Goal: Complete application form

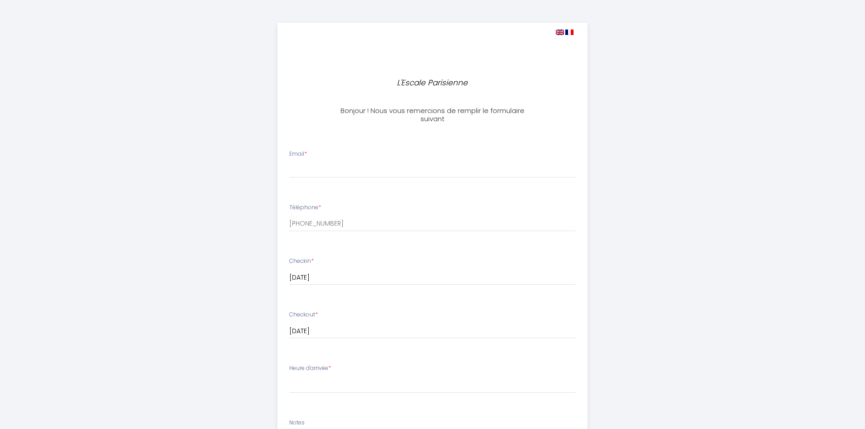
select select
click at [369, 165] on input "Email *" at bounding box center [432, 170] width 286 height 16
type input "[EMAIL_ADDRESS][DOMAIN_NAME]"
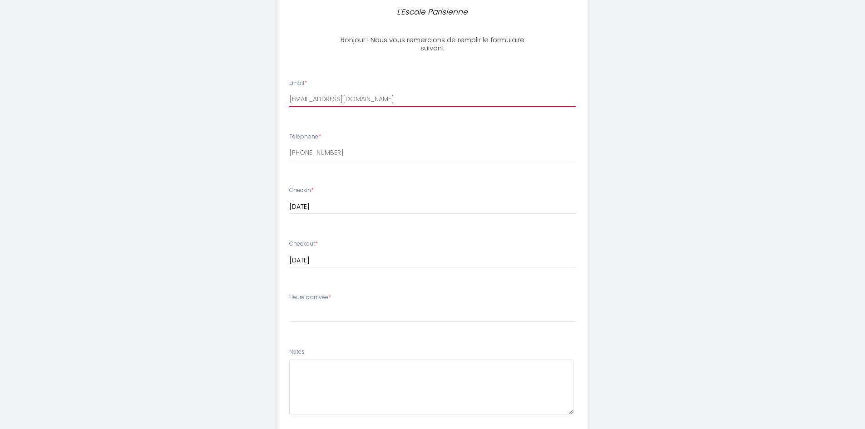
scroll to position [91, 0]
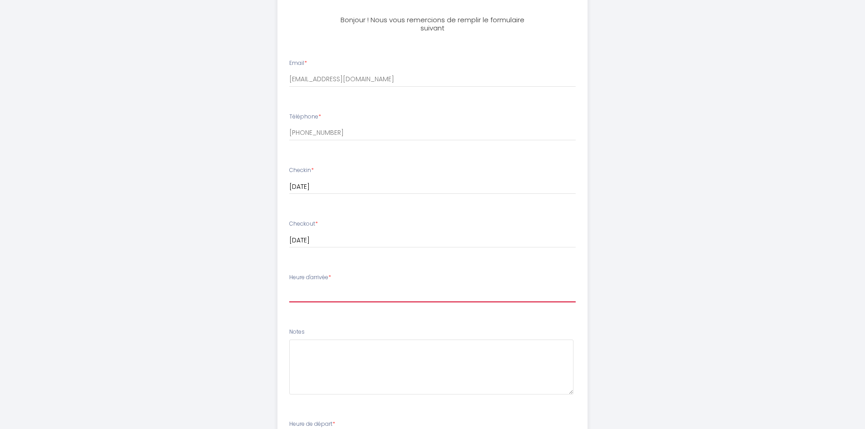
click at [344, 292] on select "15:00 15:30 16:00 16:30 17:00 17:30 18:00 18:30 19:00 19:30 20:00 20:30 21:00 2…" at bounding box center [432, 293] width 286 height 17
select select "19:00"
click at [289, 285] on select "15:00 15:30 16:00 16:30 17:00 17:30 18:00 18:30 19:00 19:30 20:00 20:30 21:00 2…" at bounding box center [432, 293] width 286 height 17
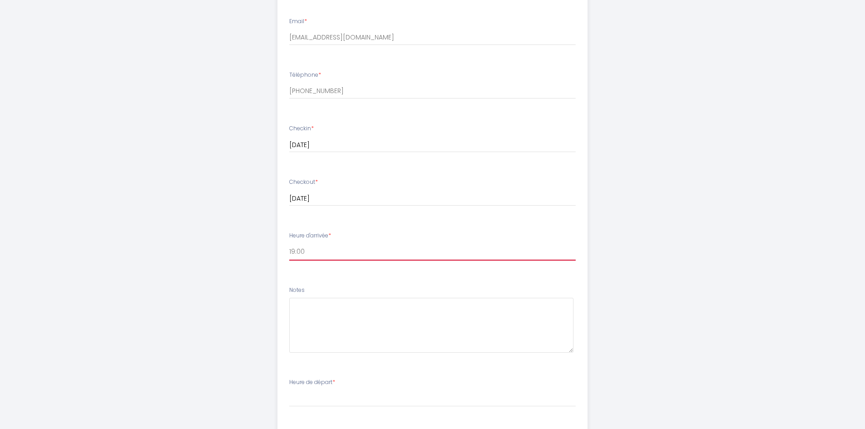
scroll to position [182, 0]
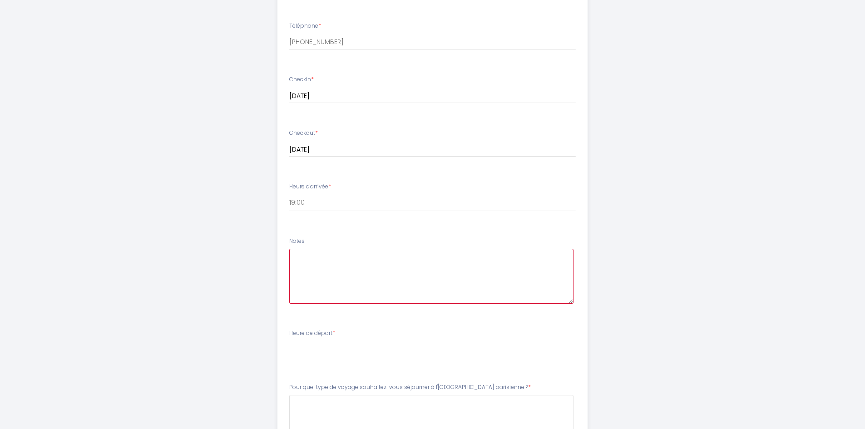
click at [373, 273] on textarea at bounding box center [431, 276] width 284 height 55
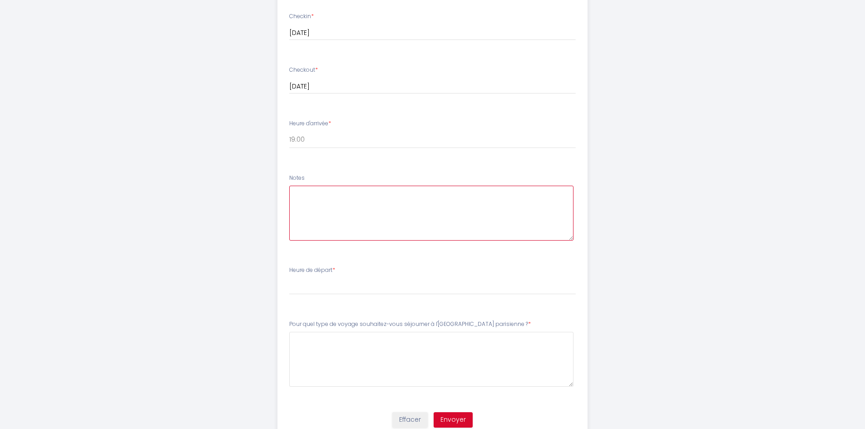
scroll to position [280, 0]
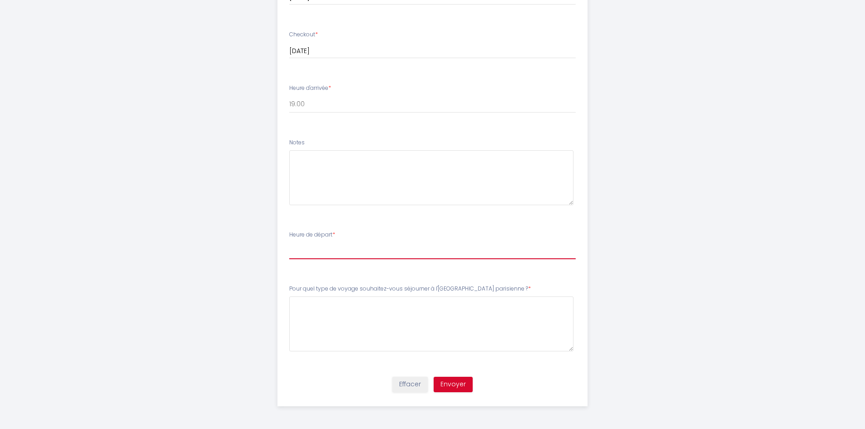
click at [346, 250] on select "00:00 00:30 01:00 01:30 02:00 02:30 03:00 03:30 04:00 04:30 05:00 05:30 06:00 0…" at bounding box center [432, 250] width 286 height 17
select select "11:00"
click at [289, 242] on select "00:00 00:30 01:00 01:30 02:00 02:30 03:00 03:30 04:00 04:30 05:00 05:30 06:00 0…" at bounding box center [432, 250] width 286 height 17
click at [352, 310] on \?7 at bounding box center [431, 323] width 284 height 55
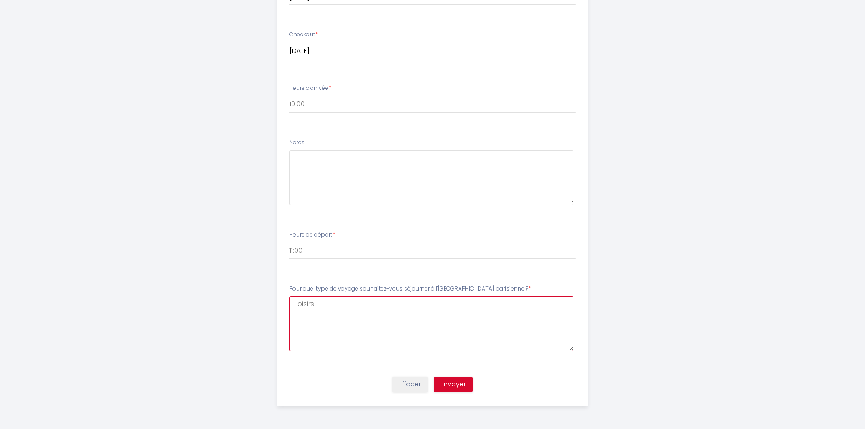
type \?7 "loisirs"
click at [452, 390] on button "Envoyer" at bounding box center [453, 384] width 39 height 15
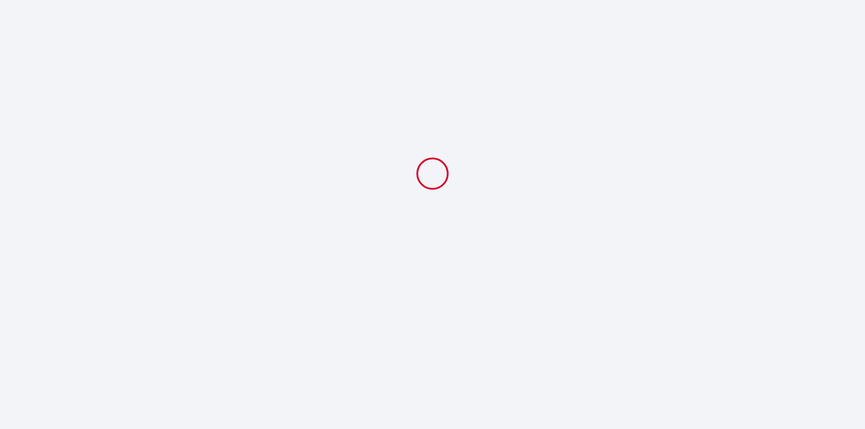
scroll to position [0, 0]
select select "19:00"
select select "11:00"
